Goal: Use online tool/utility: Utilize a website feature to perform a specific function

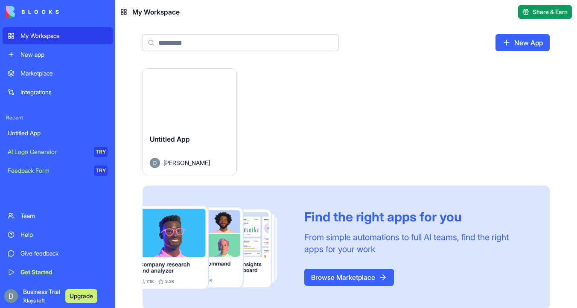
click at [192, 98] on button "Launch" at bounding box center [189, 97] width 64 height 17
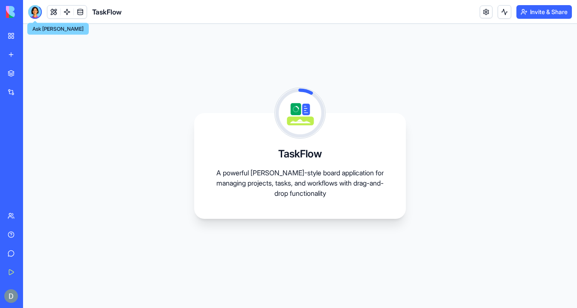
click at [36, 9] on div at bounding box center [35, 12] width 14 height 14
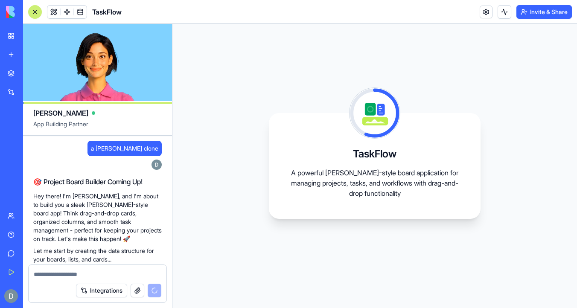
click at [141, 147] on span "a [PERSON_NAME] clone" at bounding box center [124, 148] width 67 height 9
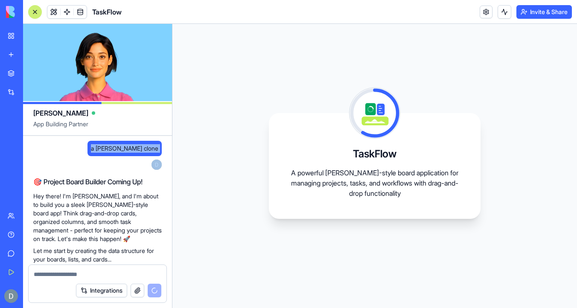
click at [141, 147] on span "a [PERSON_NAME] clone" at bounding box center [124, 148] width 67 height 9
copy span "a [PERSON_NAME] clone"
